Goal: Communication & Community: Answer question/provide support

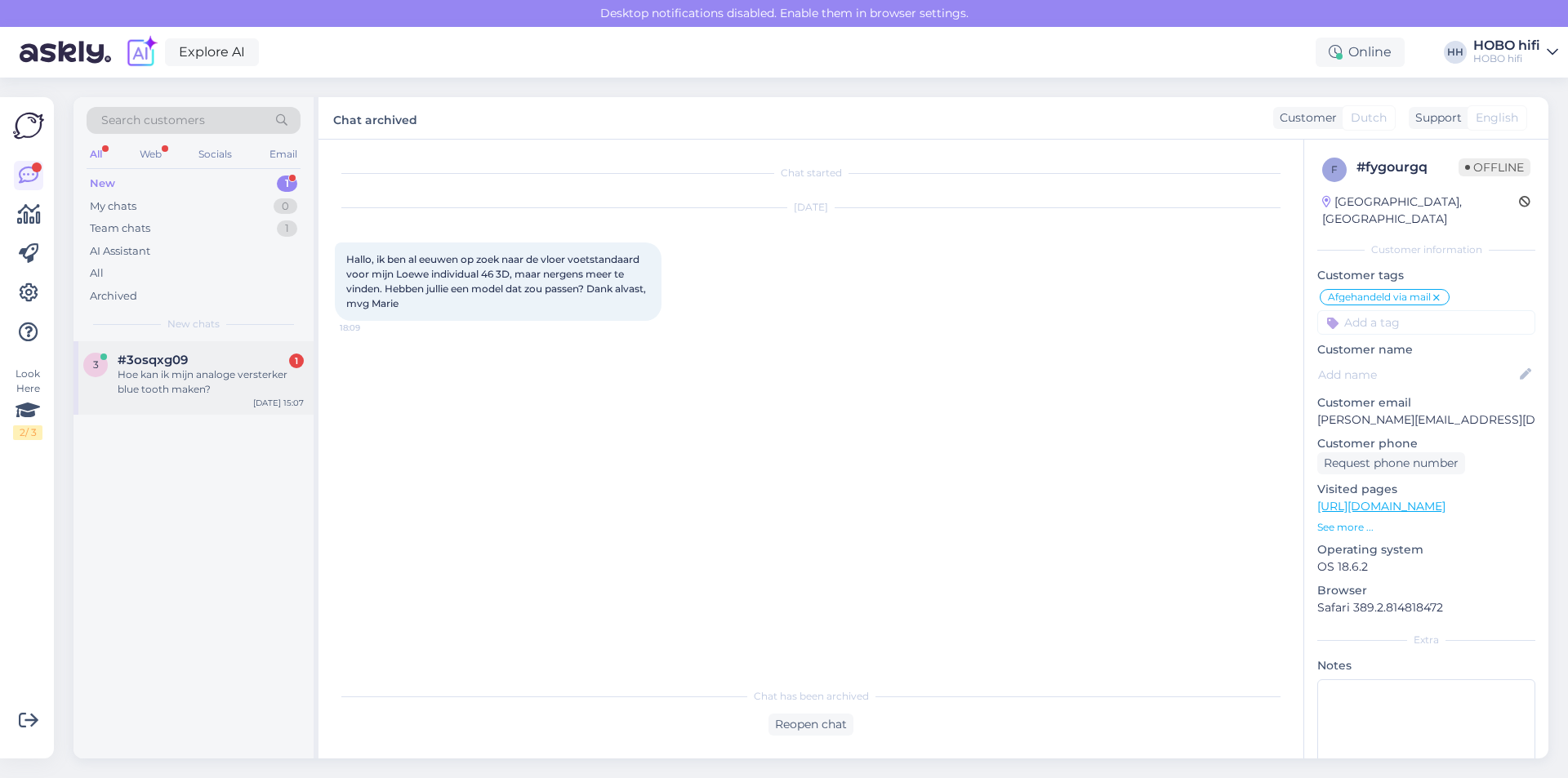
click at [198, 376] on div "Hoe kan ik mijn analoge versterker blue tooth maken?" at bounding box center [211, 382] width 187 height 30
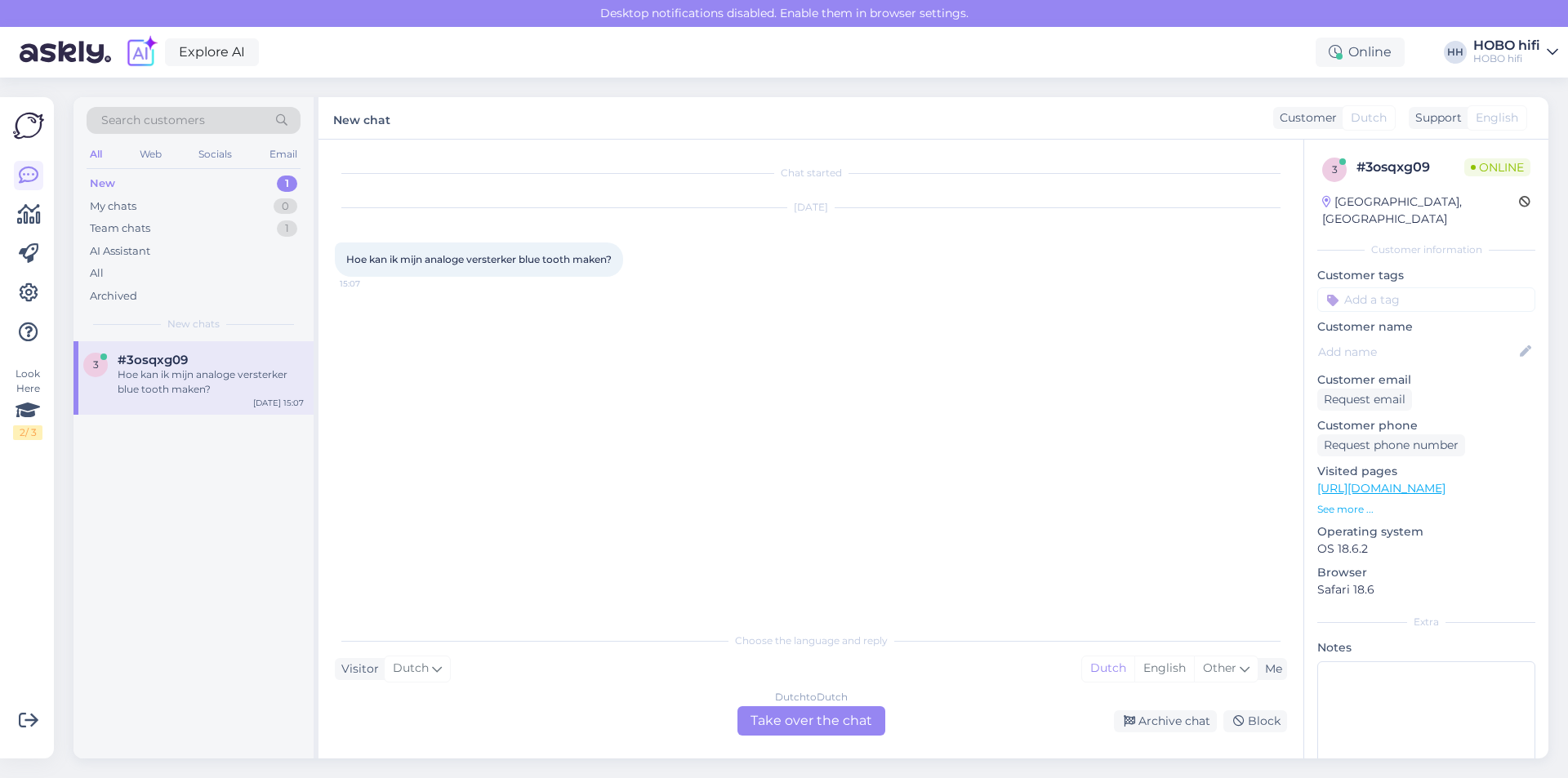
click at [778, 721] on div "Dutch to Dutch Take over the chat" at bounding box center [811, 721] width 148 height 30
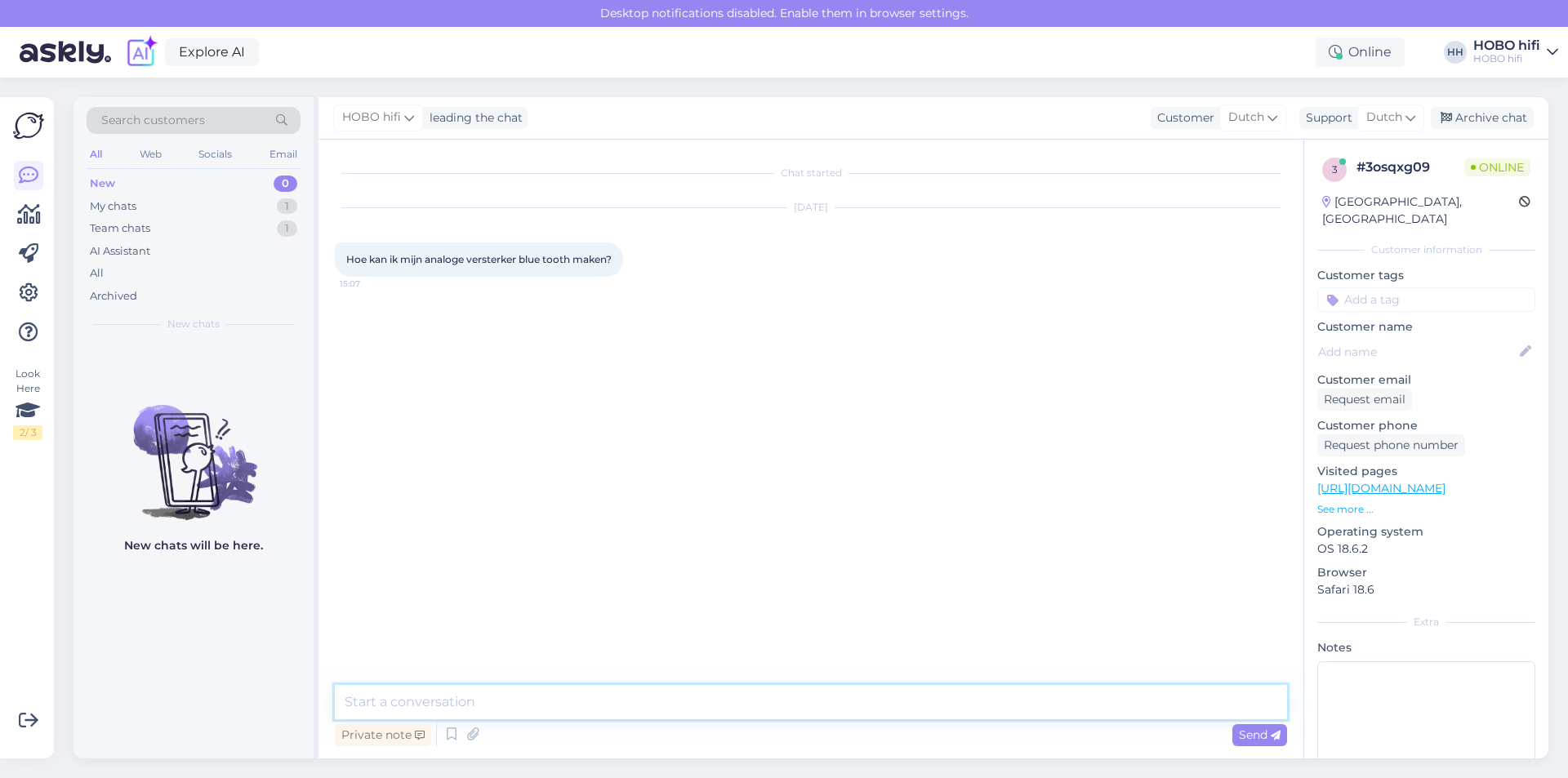
click at [501, 694] on textarea at bounding box center [811, 703] width 952 height 34
click at [918, 708] on textarea "Goedemiddag, dit kan door een bluetooth zender op je versterker aan te sluiten." at bounding box center [811, 703] width 952 height 34
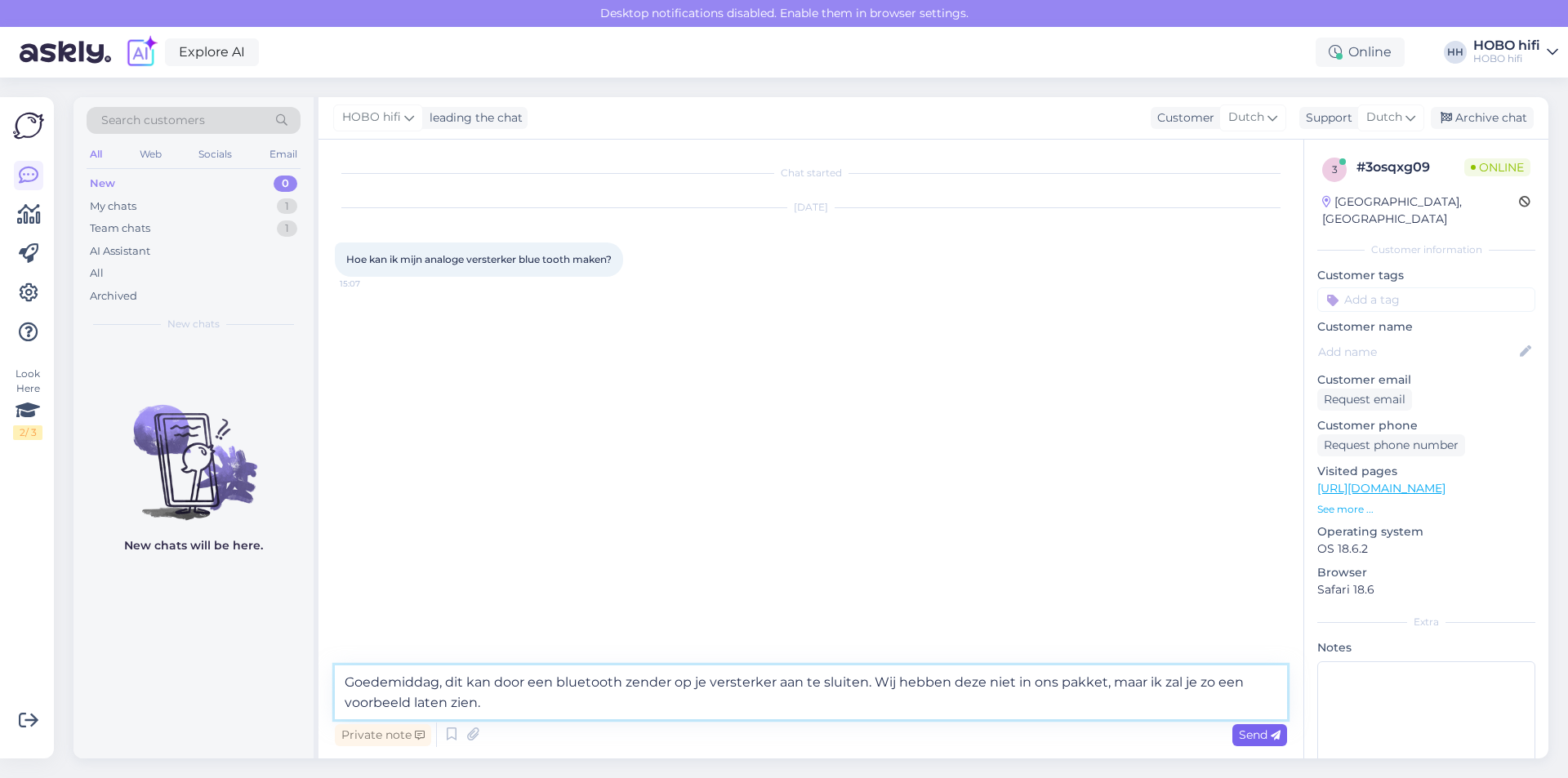
type textarea "Goedemiddag, dit kan door een bluetooth zender op je versterker aan te sluiten.…"
click at [1250, 730] on span "Send" at bounding box center [1260, 734] width 42 height 14
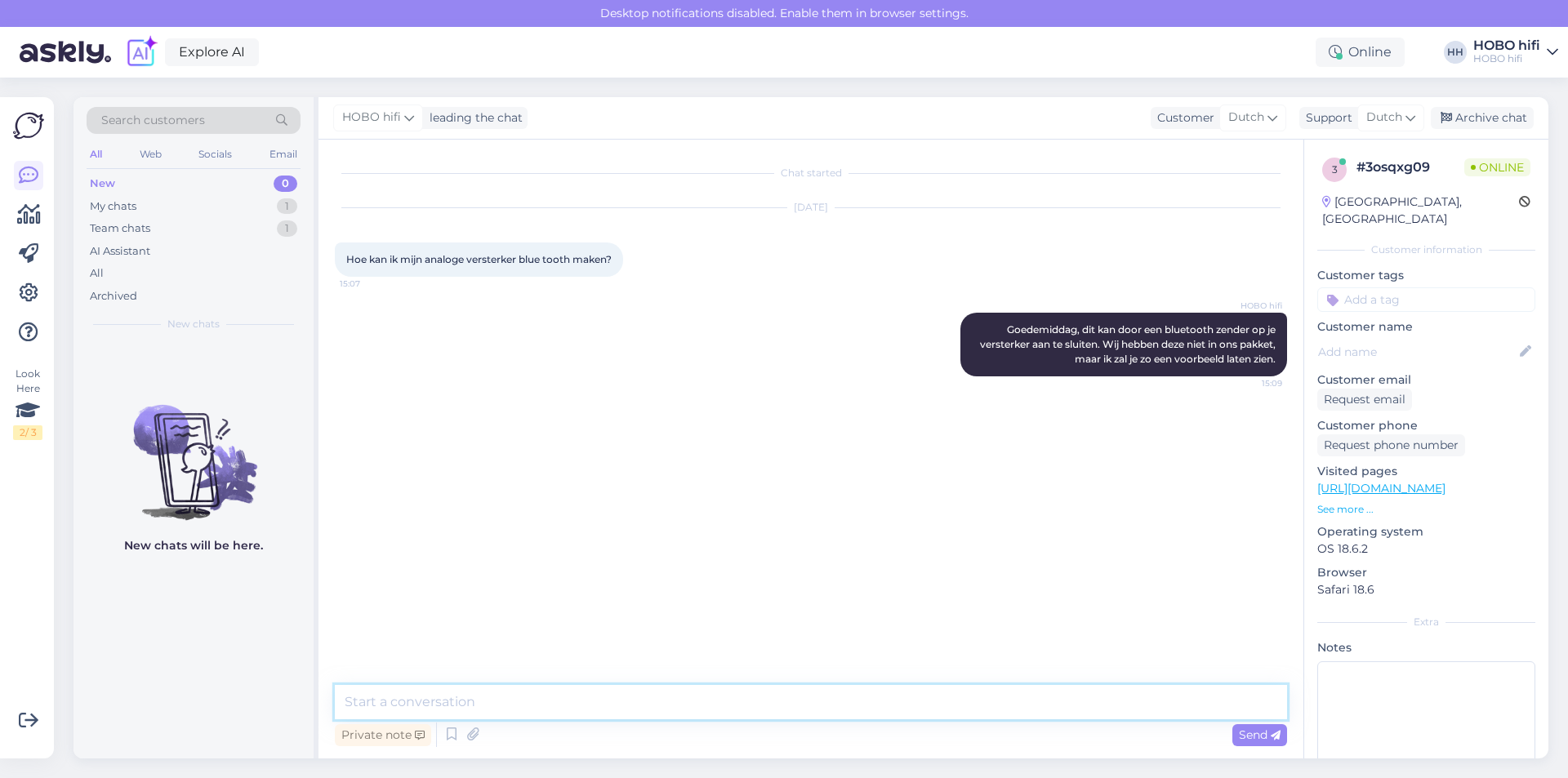
paste textarea "[URL][DOMAIN_NAME]"
type textarea "[URL][DOMAIN_NAME]"
click at [1244, 736] on span "Send" at bounding box center [1260, 734] width 42 height 14
click at [481, 703] on textarea at bounding box center [811, 703] width 952 height 34
type textarea "Kan ik verder nog iets voor je betekenen?"
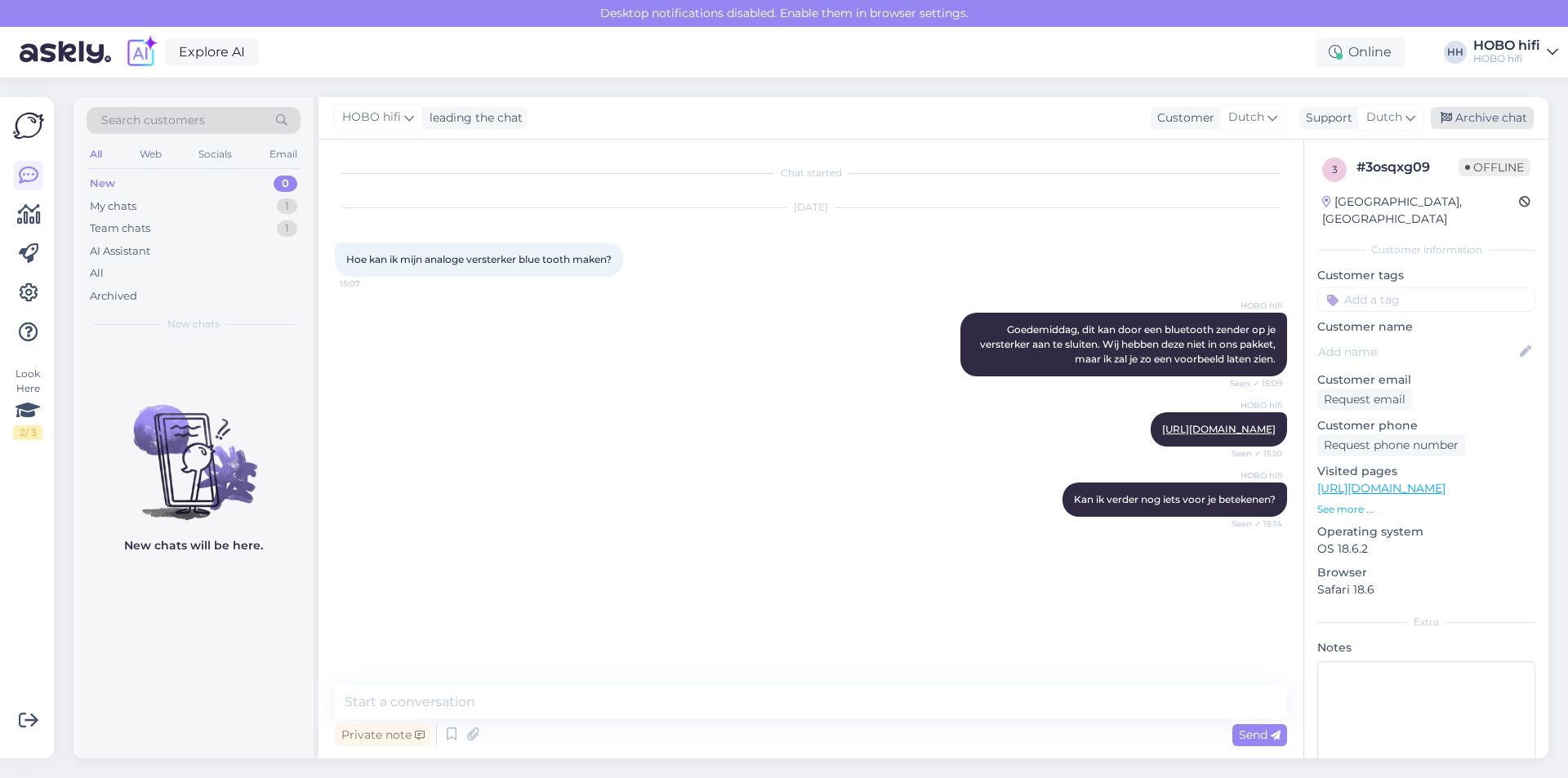
click at [1457, 113] on div "Archive chat" at bounding box center [1482, 117] width 103 height 22
